Goal: Book appointment/travel/reservation

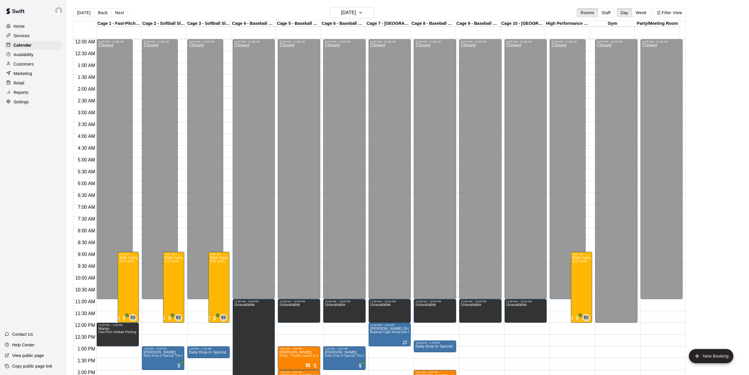
drag, startPoint x: 86, startPoint y: 12, endPoint x: 97, endPoint y: 7, distance: 12.2
click at [86, 12] on button "[DATE]" at bounding box center [83, 12] width 21 height 9
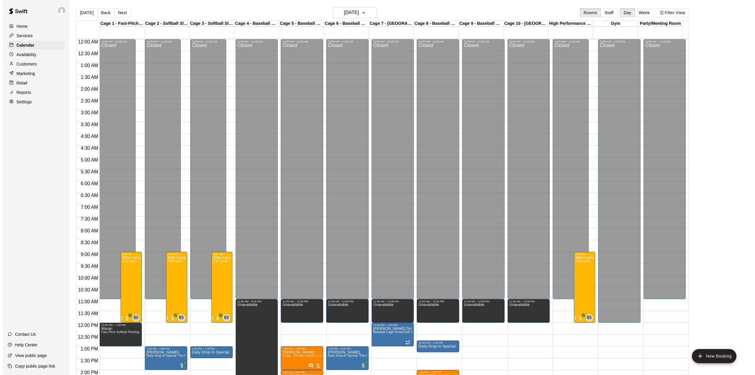
scroll to position [167, 0]
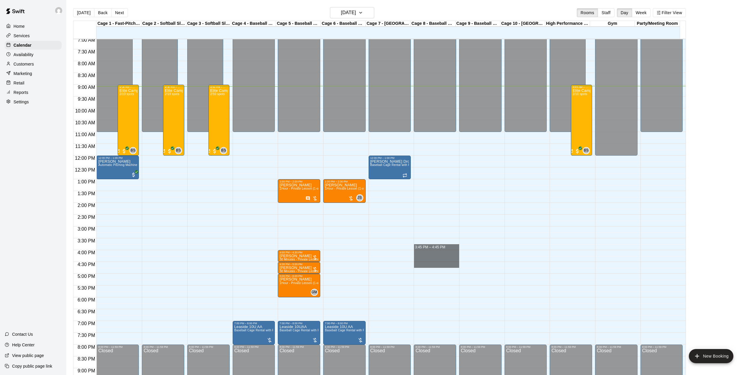
drag, startPoint x: 431, startPoint y: 250, endPoint x: 431, endPoint y: 267, distance: 16.5
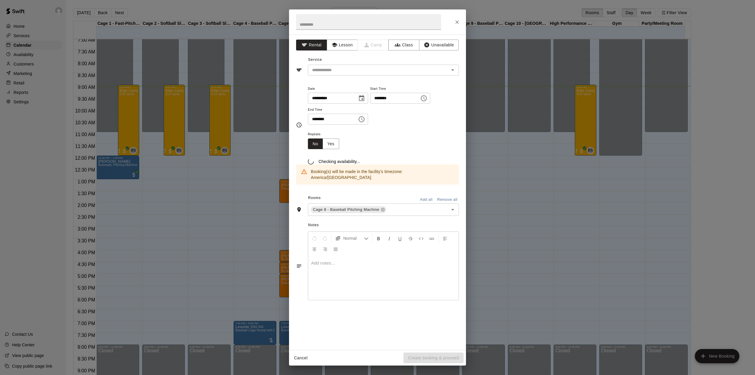
click at [497, 283] on div "**********" at bounding box center [377, 187] width 755 height 375
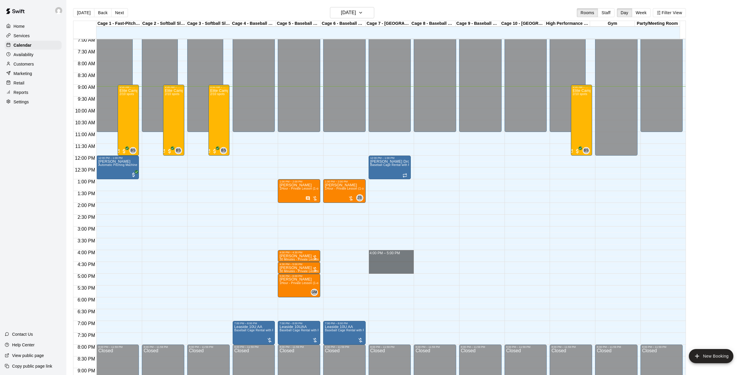
drag, startPoint x: 395, startPoint y: 252, endPoint x: 394, endPoint y: 272, distance: 19.8
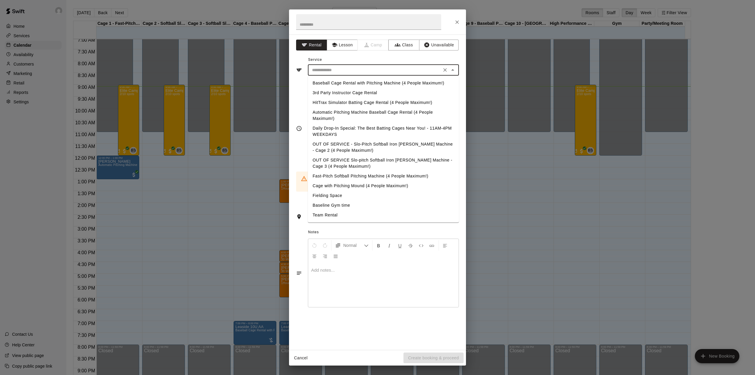
click at [361, 73] on input "text" at bounding box center [375, 69] width 130 height 7
click at [342, 84] on li "Baseball Cage Rental with Pitching Machine (4 People Maximum!)" at bounding box center [383, 83] width 151 height 10
type input "**********"
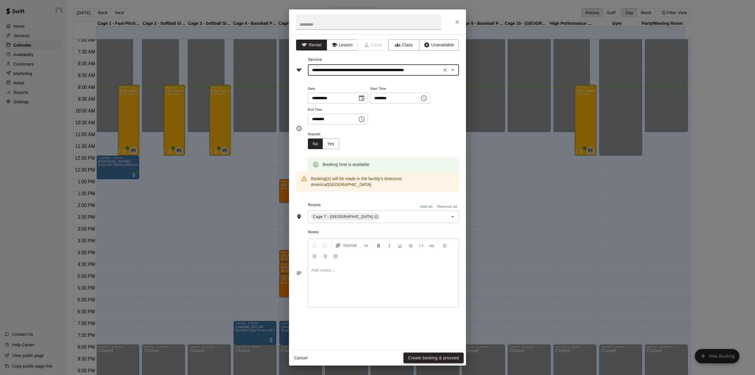
click at [425, 354] on button "Create booking & proceed" at bounding box center [433, 357] width 60 height 11
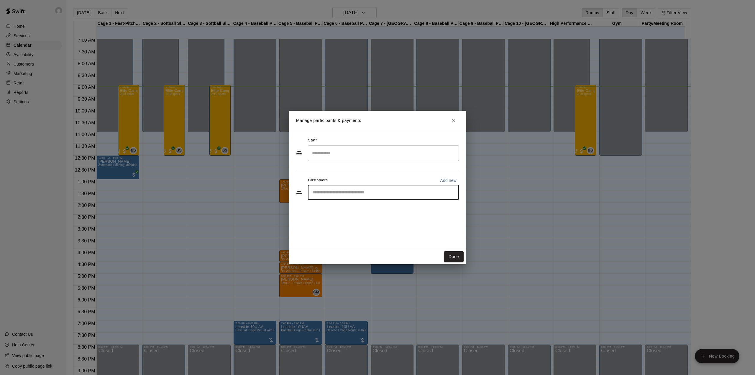
click at [341, 192] on input "Start typing to search customers..." at bounding box center [384, 192] width 146 height 6
type input "***"
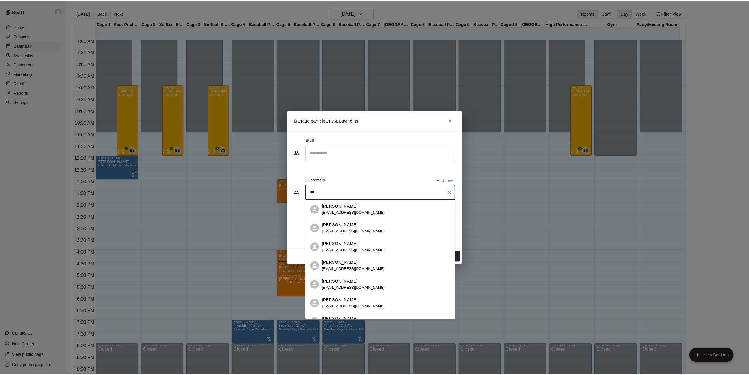
scroll to position [39, 0]
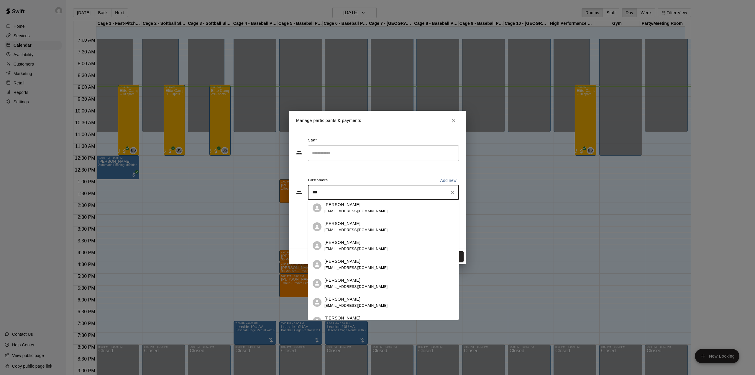
click at [350, 287] on span "[EMAIL_ADDRESS][DOMAIN_NAME]" at bounding box center [355, 286] width 63 height 4
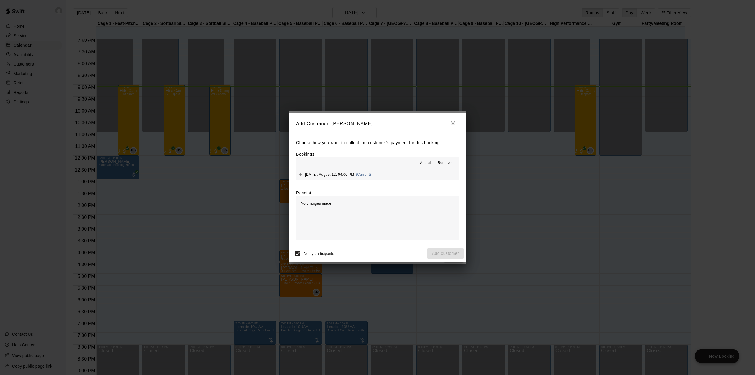
click at [428, 160] on button "Add all" at bounding box center [425, 162] width 19 height 9
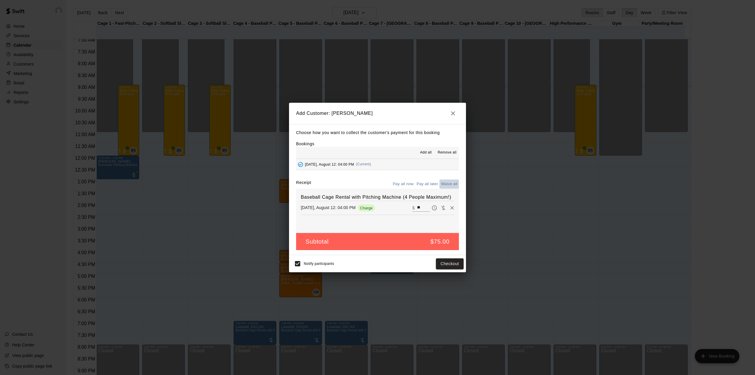
click at [449, 184] on button "Waive all" at bounding box center [448, 183] width 19 height 9
type input "*"
click at [444, 266] on button "Add customer" at bounding box center [445, 263] width 36 height 11
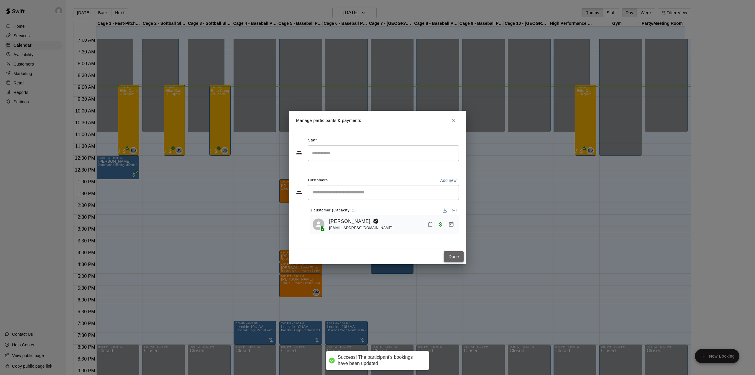
click at [452, 253] on button "Done" at bounding box center [454, 256] width 20 height 11
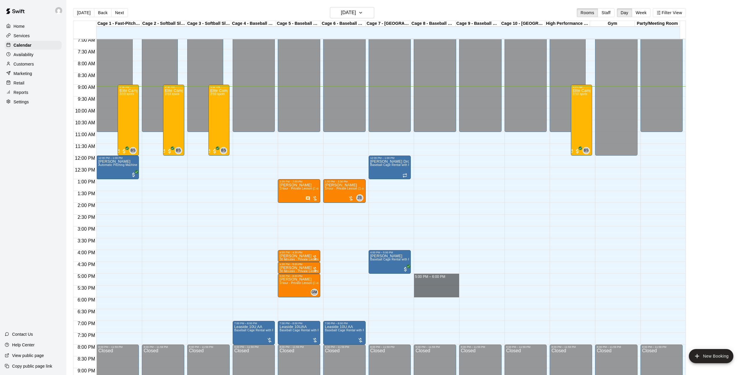
drag, startPoint x: 423, startPoint y: 276, endPoint x: 424, endPoint y: 294, distance: 18.0
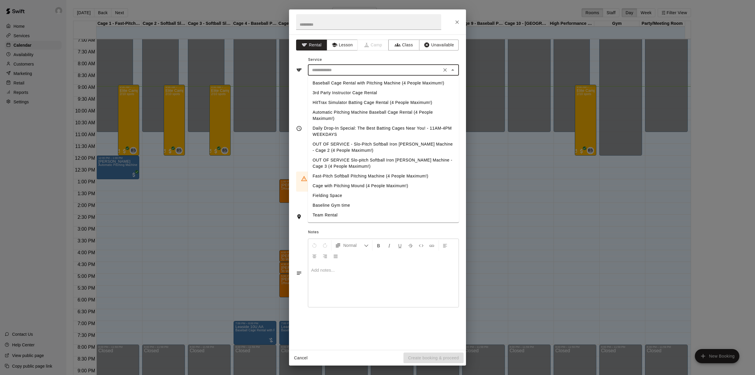
click at [385, 73] on input "text" at bounding box center [375, 69] width 130 height 7
click at [373, 84] on li "Baseball Cage Rental with Pitching Machine (4 People Maximum!)" at bounding box center [383, 83] width 151 height 10
type input "**********"
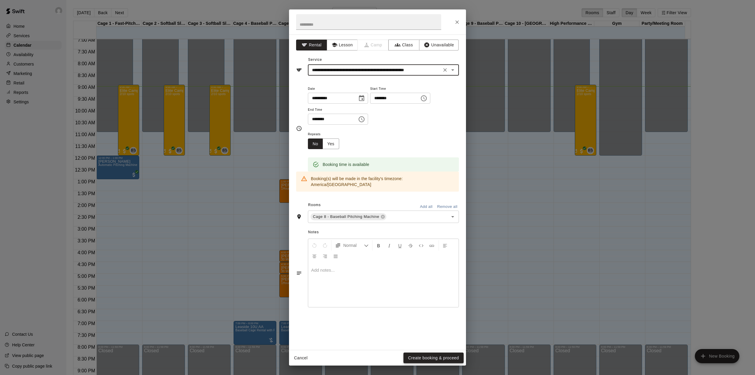
click at [434, 357] on button "Create booking & proceed" at bounding box center [433, 357] width 60 height 11
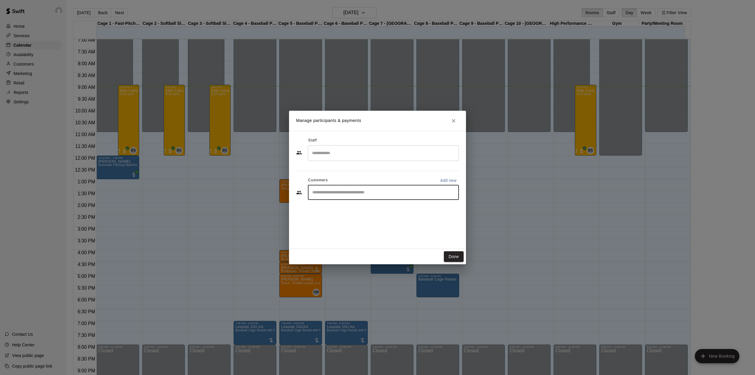
click at [336, 195] on input "Start typing to search customers..." at bounding box center [384, 192] width 146 height 6
type input "****"
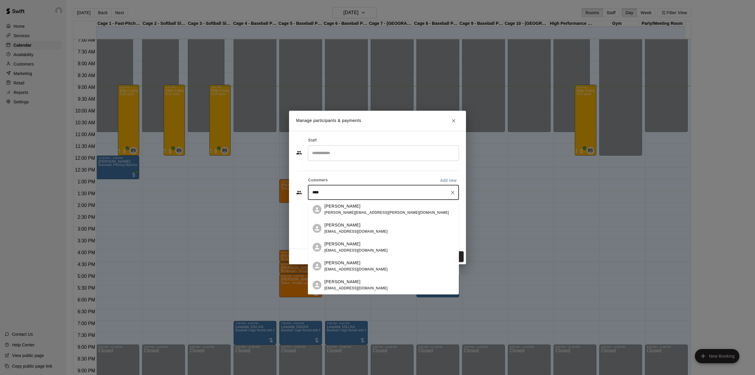
click at [362, 248] on span "[EMAIL_ADDRESS][DOMAIN_NAME]" at bounding box center [355, 250] width 63 height 4
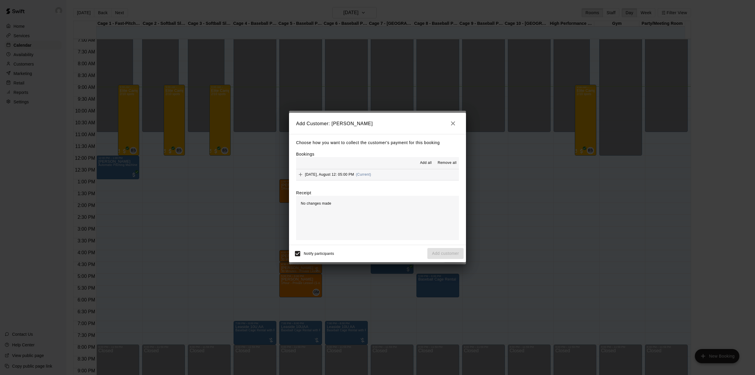
click at [419, 159] on button "Add all" at bounding box center [425, 162] width 19 height 9
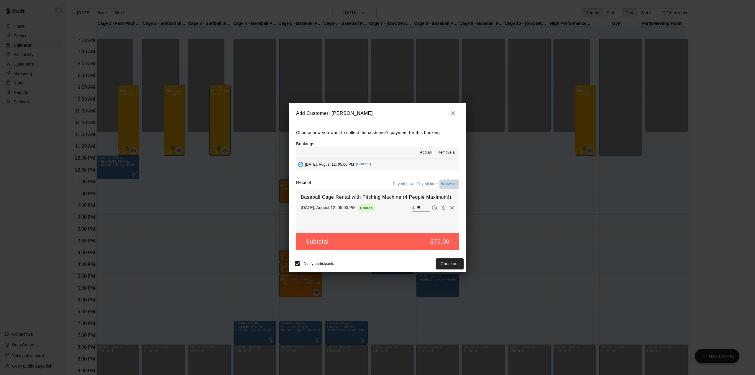
click at [446, 181] on button "Waive all" at bounding box center [448, 183] width 19 height 9
type input "*"
click at [445, 266] on button "Add customer" at bounding box center [445, 263] width 36 height 11
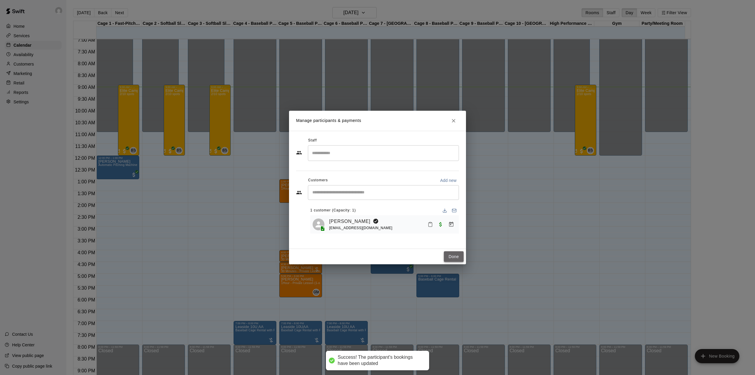
click at [449, 256] on button "Done" at bounding box center [454, 256] width 20 height 11
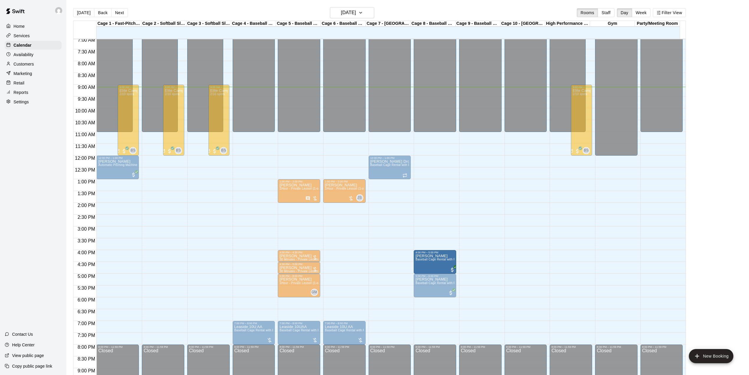
drag, startPoint x: 390, startPoint y: 261, endPoint x: 423, endPoint y: 262, distance: 33.0
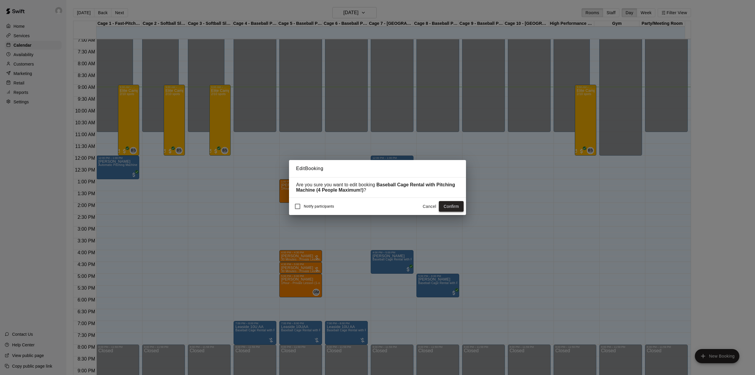
click at [454, 210] on button "Confirm" at bounding box center [451, 206] width 25 height 11
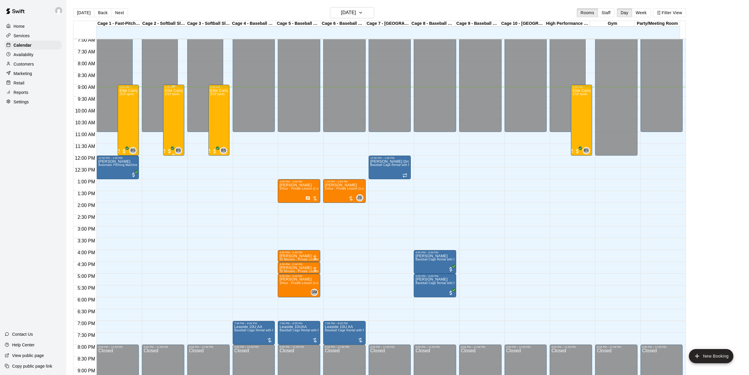
click at [174, 128] on div "Elite Camp -half day 2/10 spots" at bounding box center [174, 275] width 18 height 375
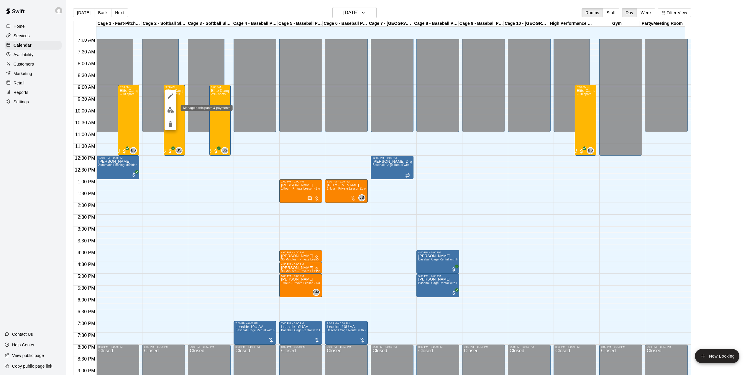
click at [171, 111] on img "edit" at bounding box center [170, 109] width 7 height 7
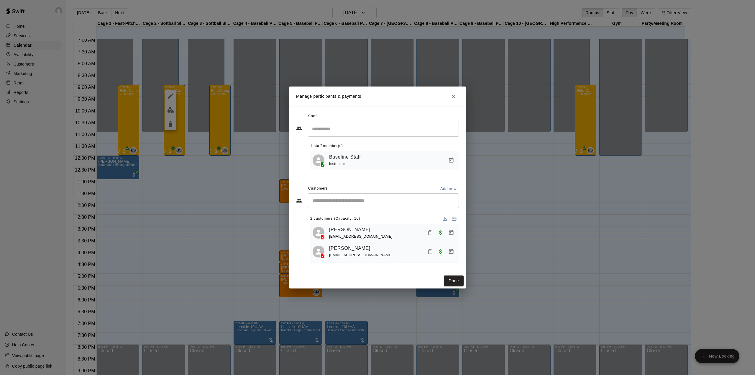
click at [455, 93] on icon "Close" at bounding box center [454, 96] width 6 height 6
